Goal: Obtain resource: Obtain resource

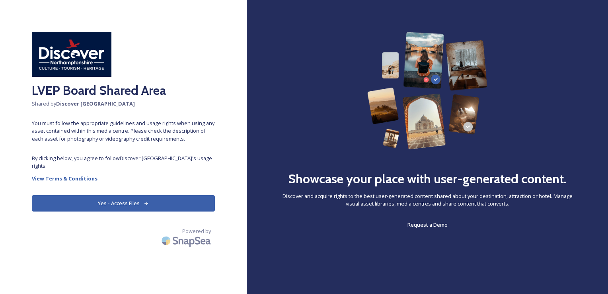
click at [117, 206] on button "Yes - Access Files" at bounding box center [123, 203] width 183 height 16
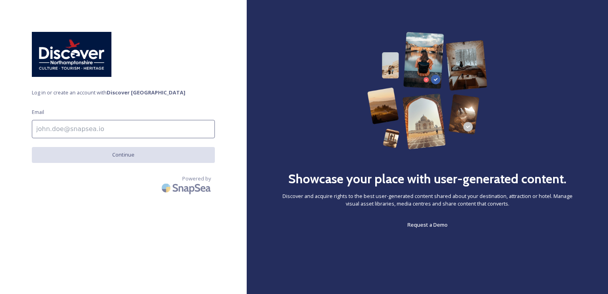
click at [65, 129] on input at bounding box center [123, 129] width 183 height 18
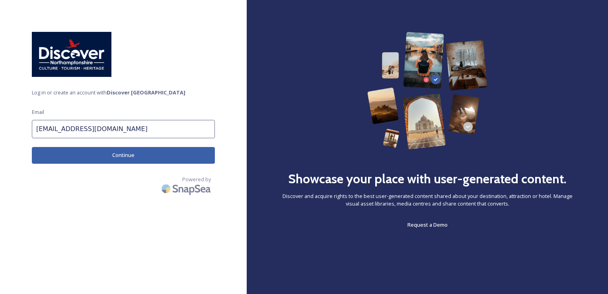
type input "[EMAIL_ADDRESS][DOMAIN_NAME]"
click at [114, 152] on button "Continue" at bounding box center [123, 155] width 183 height 16
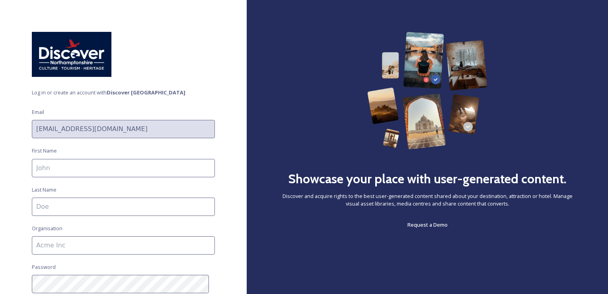
click at [104, 168] on input at bounding box center [123, 168] width 183 height 18
type input "[PERSON_NAME]"
type input "NNBN"
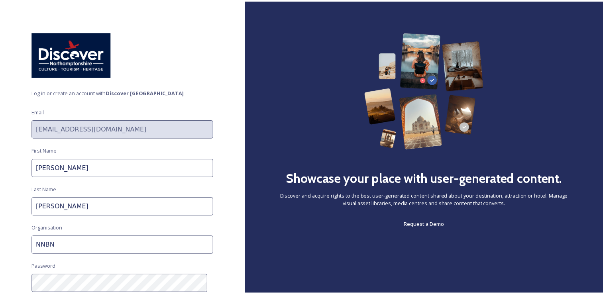
scroll to position [108, 0]
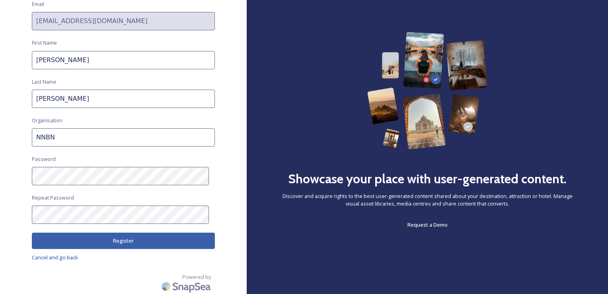
click at [115, 239] on button "Register" at bounding box center [123, 241] width 183 height 16
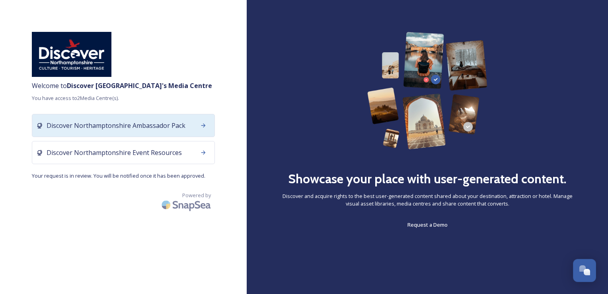
click at [162, 126] on span "Discover Northamptonshire Ambassador Pack" at bounding box center [116, 126] width 139 height 10
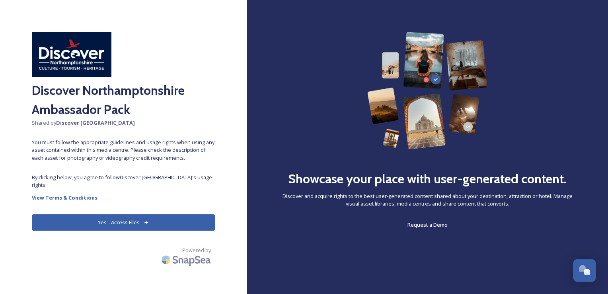
click at [114, 225] on button "Yes - Access Files" at bounding box center [123, 222] width 183 height 16
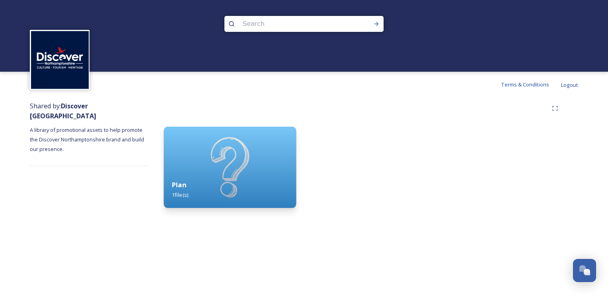
click at [204, 188] on div "Plan 1 file(s)" at bounding box center [230, 190] width 133 height 36
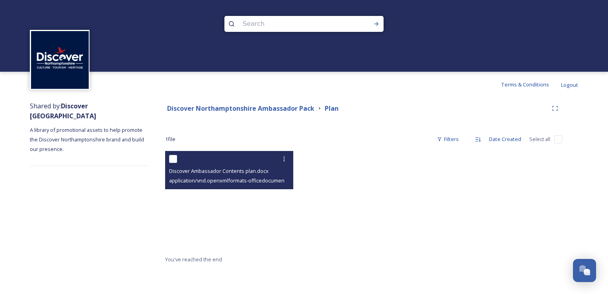
click at [204, 173] on span "Discover Ambassador Contents plan.docx" at bounding box center [219, 170] width 100 height 7
click at [220, 181] on span "application/vnd.openxmlformats-officedocument.wordprocessingml.document | 18 kB…" at bounding box center [276, 180] width 215 height 8
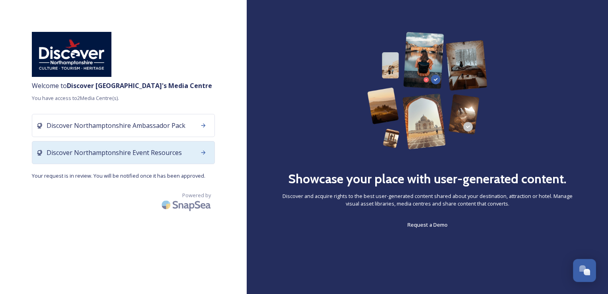
click at [61, 149] on span "Discover Northamptonshire Event Resources" at bounding box center [114, 153] width 135 height 10
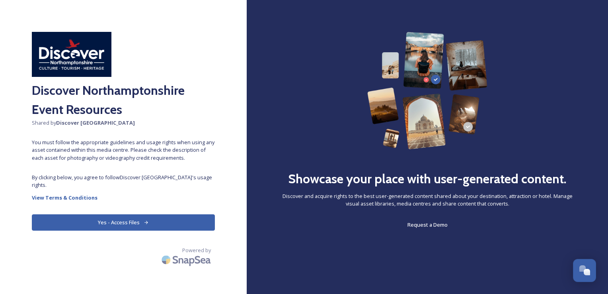
click at [110, 224] on button "Yes - Access Files" at bounding box center [123, 222] width 183 height 16
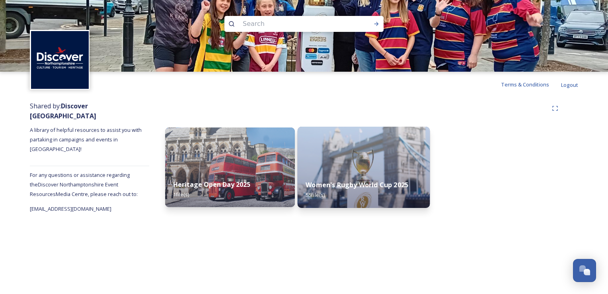
click at [348, 186] on strong "Women's Rugby World Cup 2025" at bounding box center [357, 184] width 103 height 9
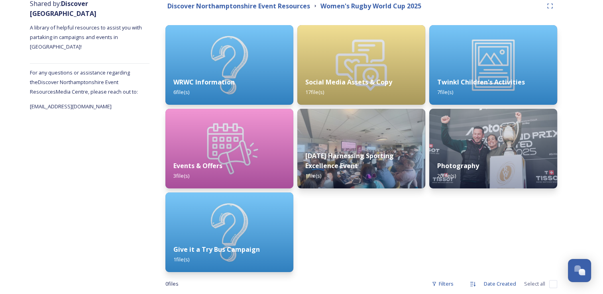
scroll to position [117, 0]
